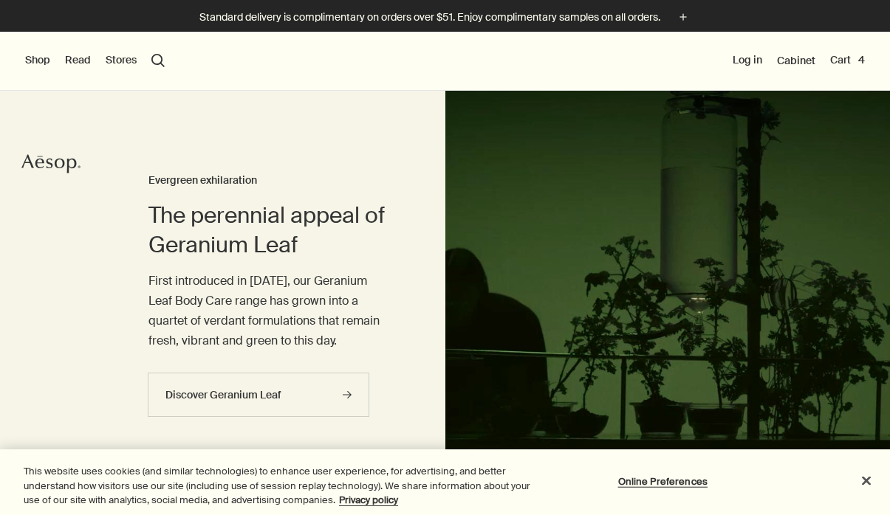
click at [849, 61] on button "Cart 4" at bounding box center [847, 60] width 35 height 15
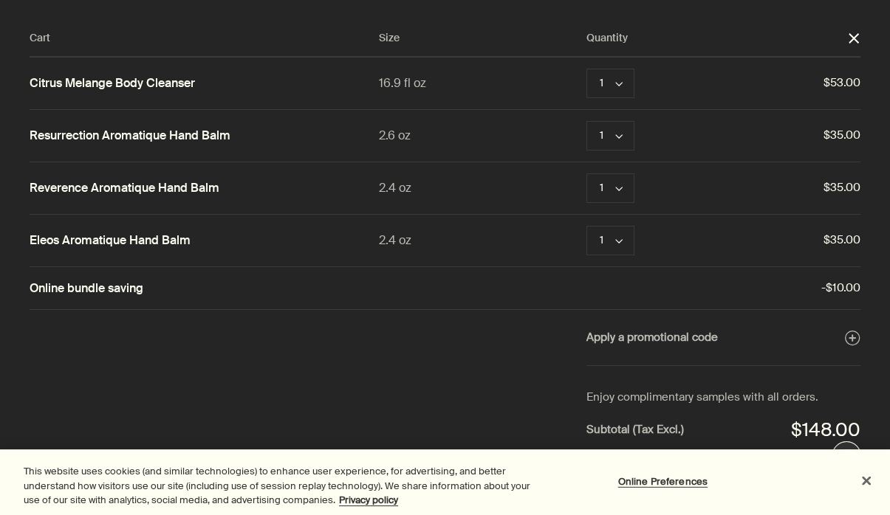
click at [869, 482] on button "Close" at bounding box center [866, 480] width 32 height 32
click at [863, 479] on button "Close" at bounding box center [866, 480] width 32 height 32
click at [867, 480] on button "Close" at bounding box center [866, 480] width 32 height 32
click at [868, 483] on button "Close" at bounding box center [866, 480] width 32 height 32
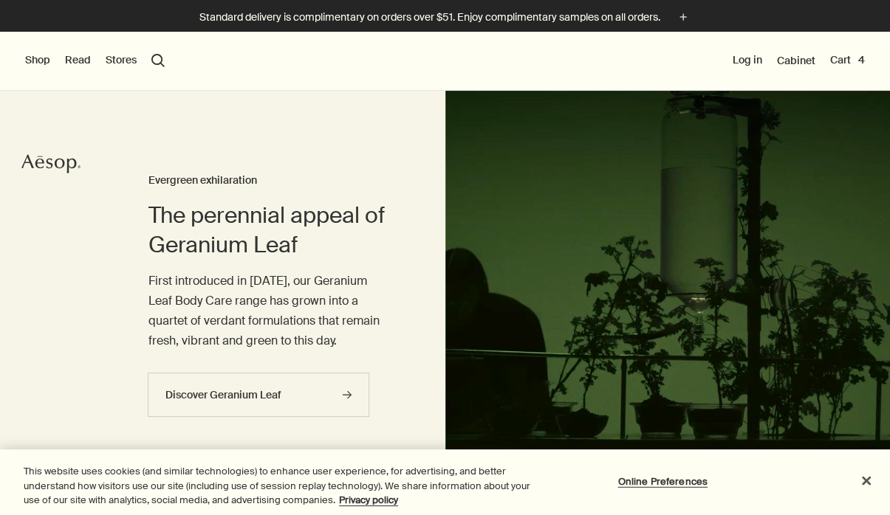
click at [159, 58] on button "search Search" at bounding box center [157, 60] width 13 height 13
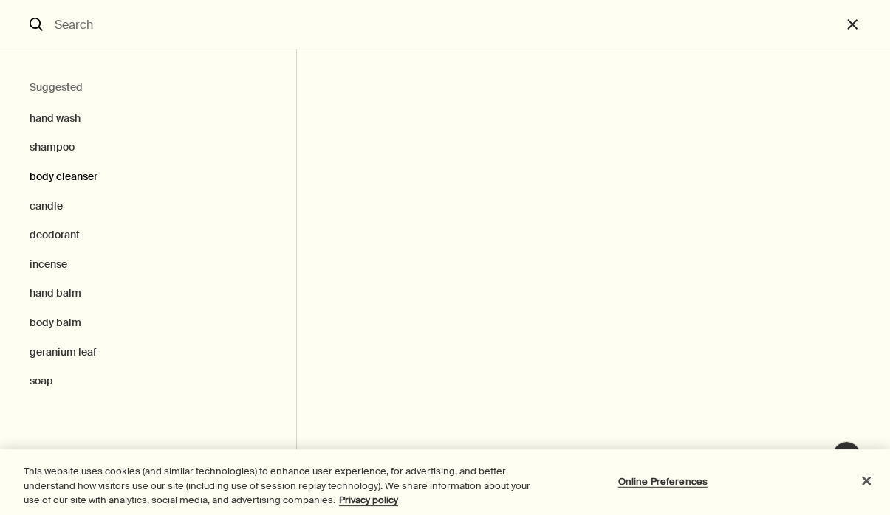
click at [67, 171] on button "body cleanser" at bounding box center [148, 177] width 296 height 30
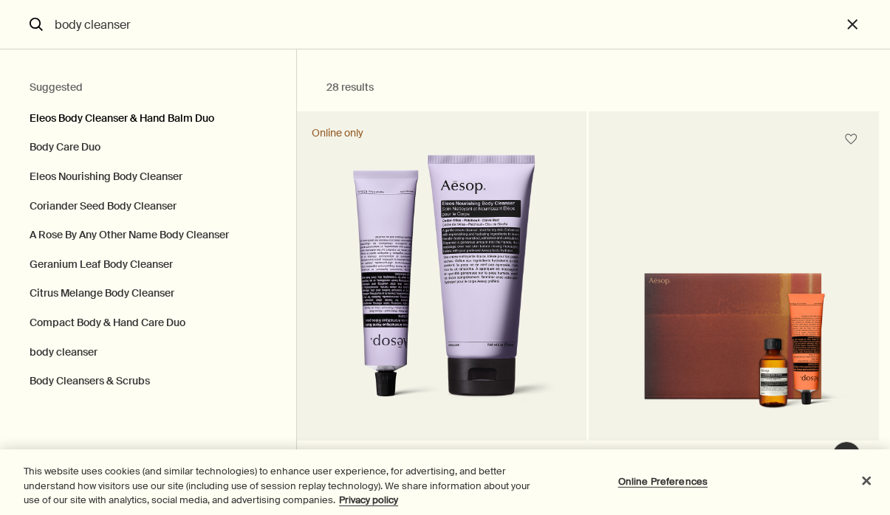
click at [71, 119] on button "Eleos Body Cleanser & Hand Balm Duo" at bounding box center [148, 115] width 296 height 37
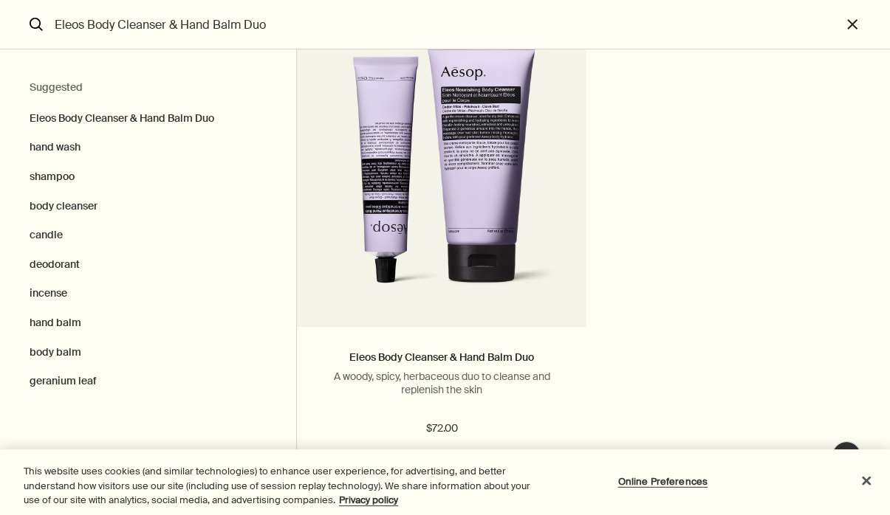
scroll to position [137, 0]
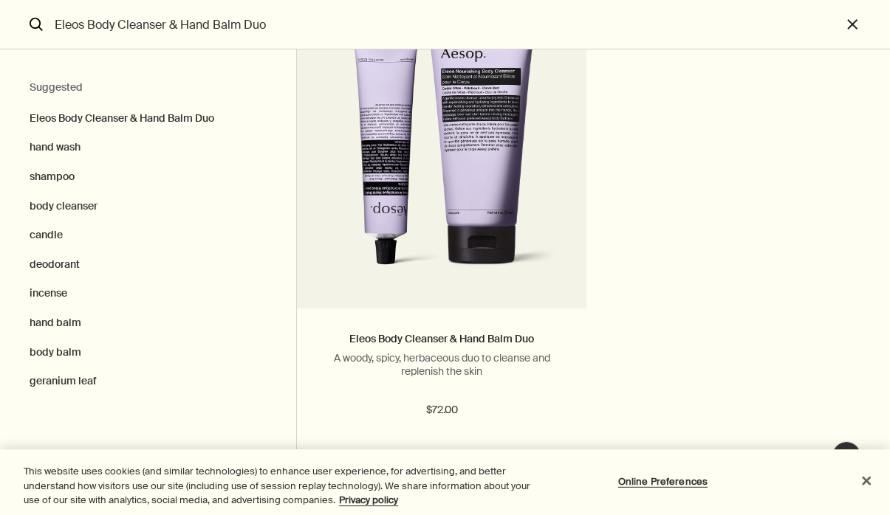
click at [869, 481] on button "Close" at bounding box center [866, 480] width 32 height 32
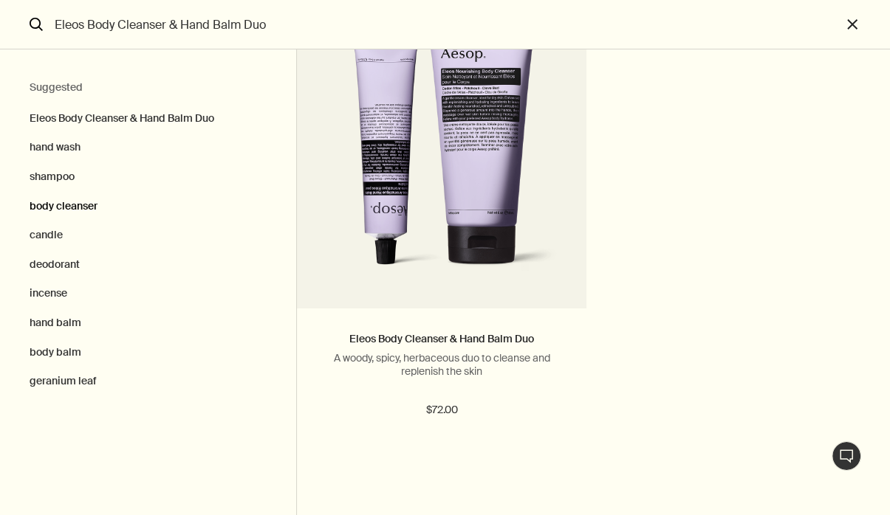
click at [59, 208] on button "body cleanser" at bounding box center [148, 207] width 296 height 30
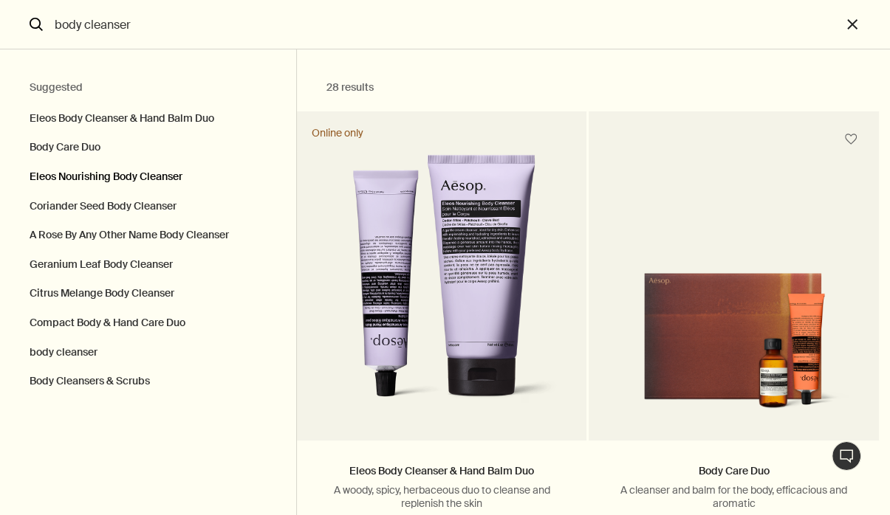
click at [123, 180] on button "Eleos Nourishing Body Cleanser" at bounding box center [148, 177] width 296 height 30
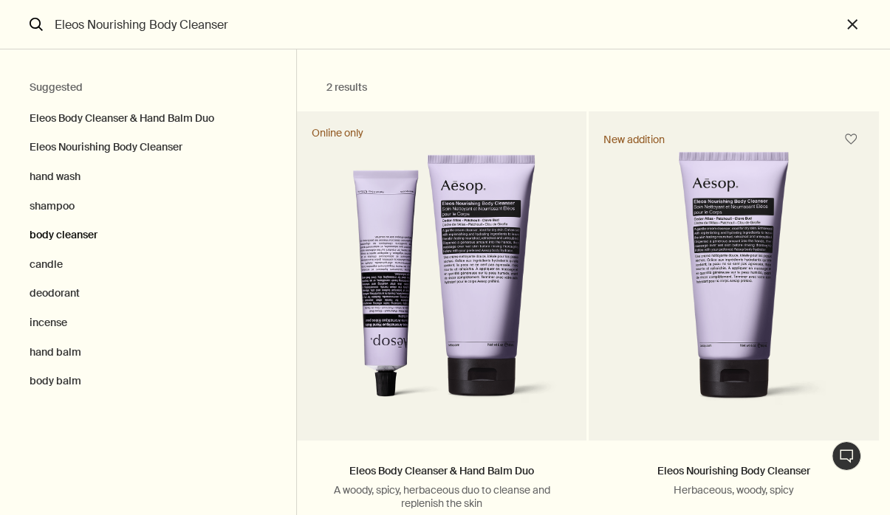
click at [53, 236] on button "body cleanser" at bounding box center [148, 236] width 296 height 30
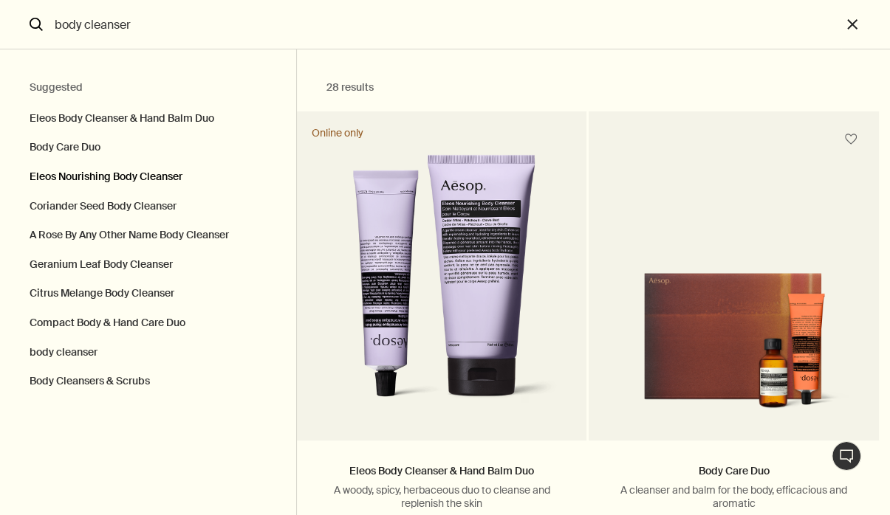
click at [82, 174] on button "Eleos Nourishing Body Cleanser" at bounding box center [148, 177] width 296 height 30
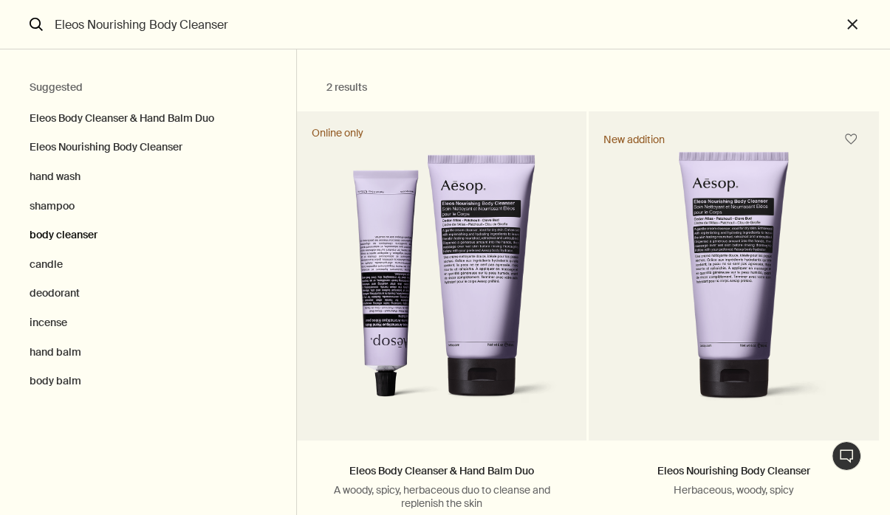
click at [65, 239] on button "body cleanser" at bounding box center [148, 236] width 296 height 30
type input "body cleanser"
